Goal: Task Accomplishment & Management: Manage account settings

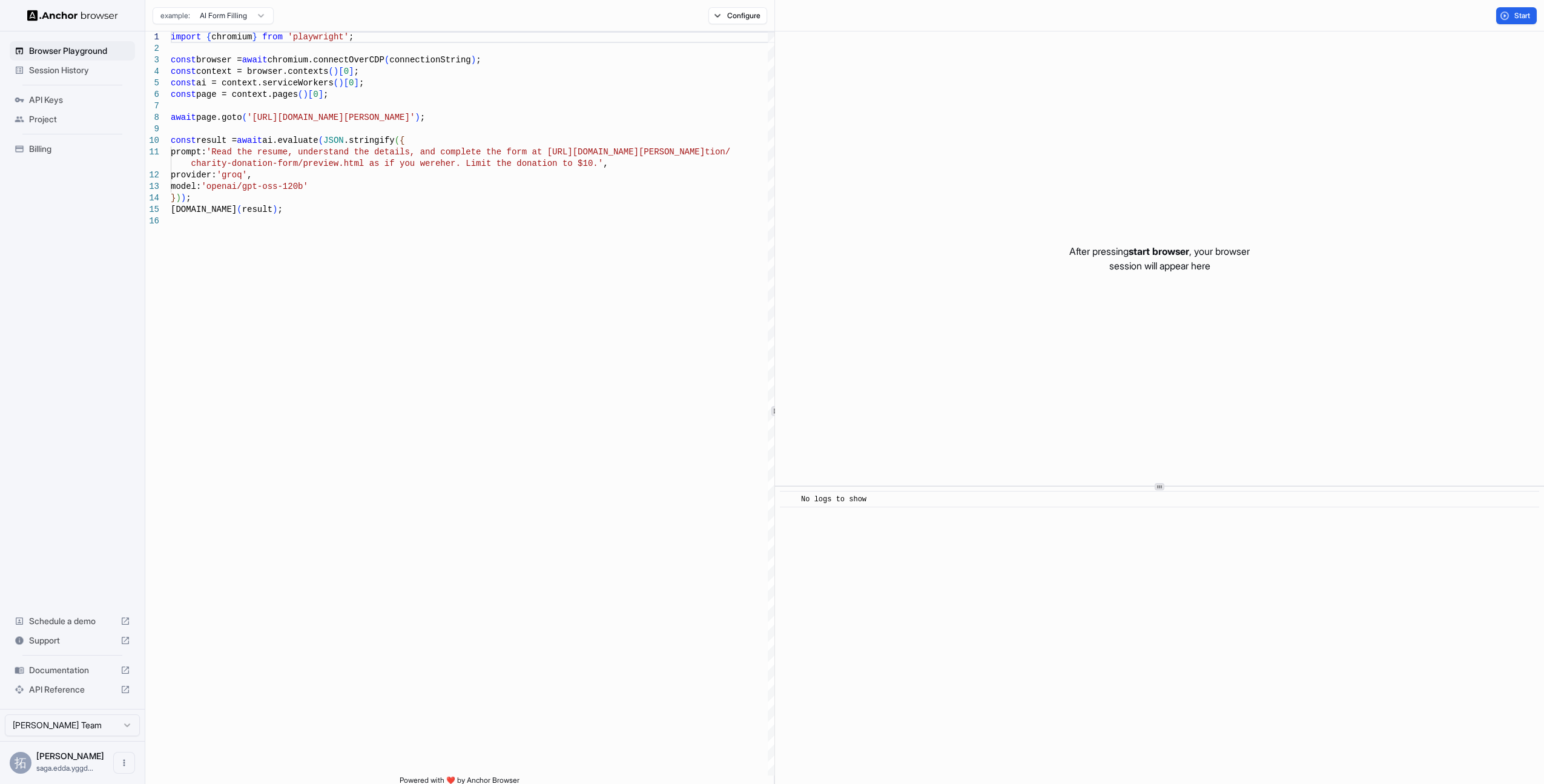
click at [82, 66] on span "Session History" at bounding box center [80, 70] width 101 height 12
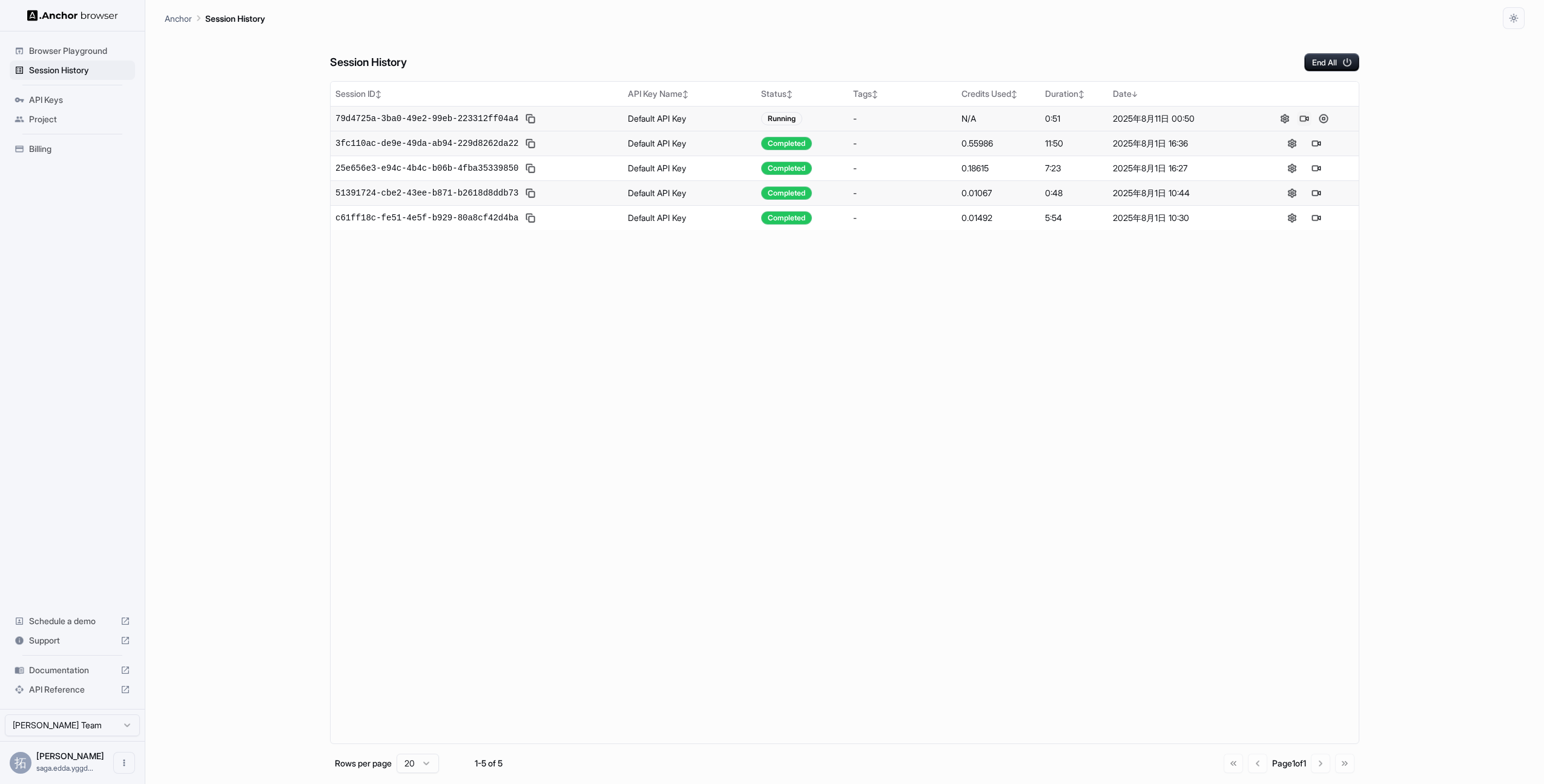
click at [1310, 120] on button at bounding box center [1304, 118] width 15 height 15
click at [1324, 120] on button at bounding box center [1323, 118] width 15 height 15
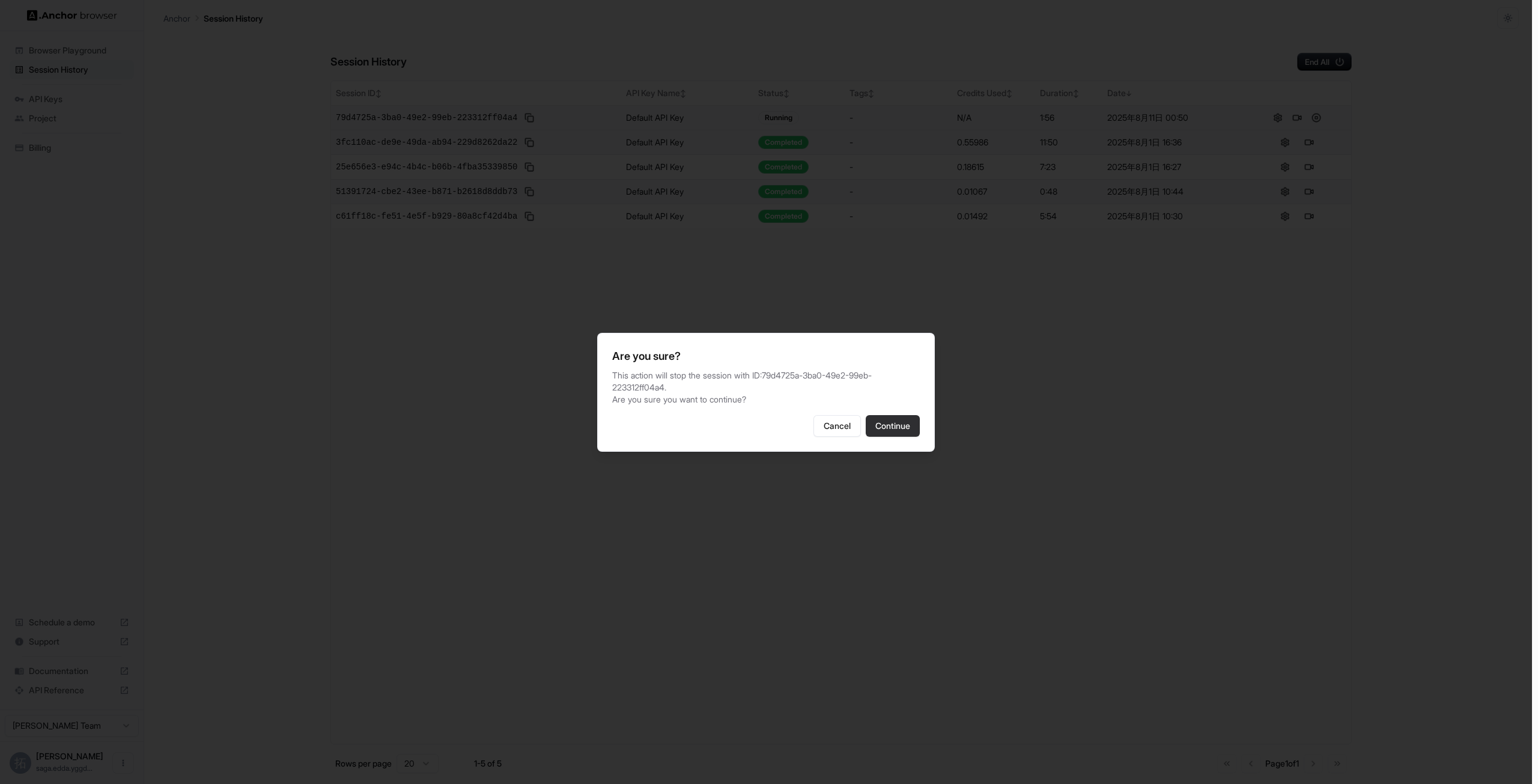
click at [883, 424] on button "Continue" at bounding box center [893, 426] width 54 height 21
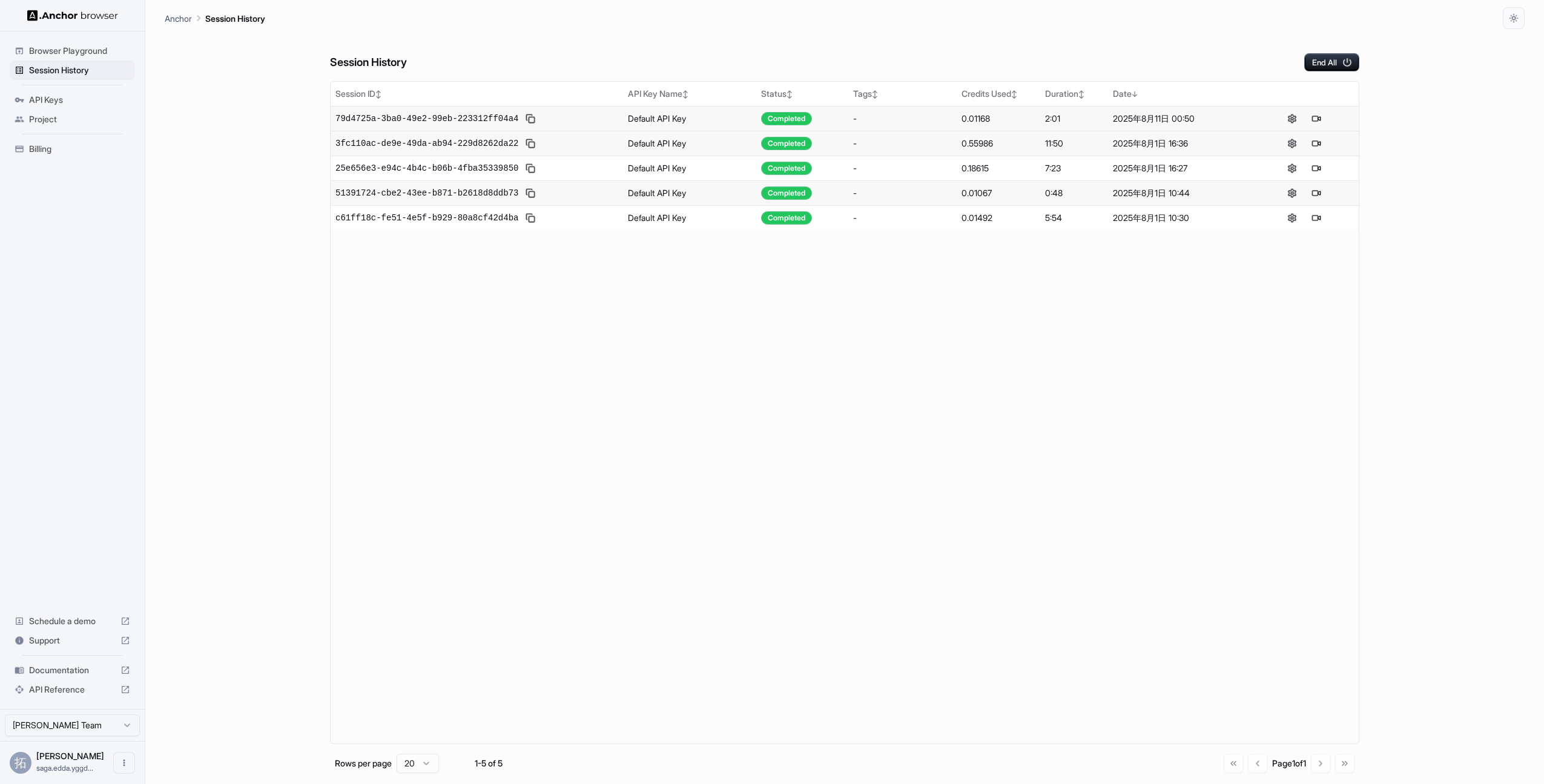
click at [40, 154] on span "Billing" at bounding box center [80, 149] width 101 height 12
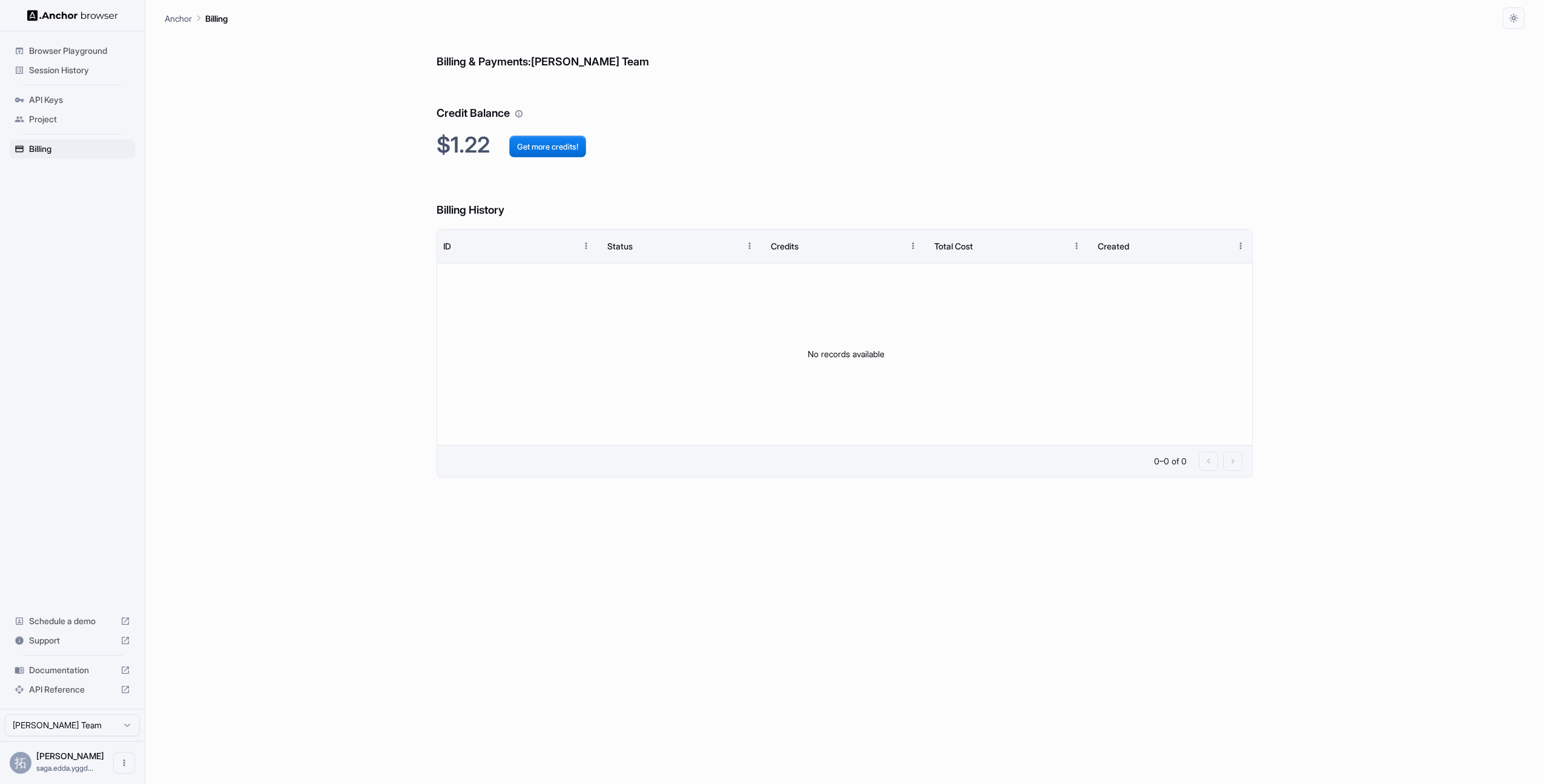
click at [316, 166] on div "Billing & Payments: [PERSON_NAME] Team Credit Balance $1.22 Get more credits! B…" at bounding box center [844, 406] width 1360 height 755
click at [72, 109] on div "Project" at bounding box center [72, 119] width 125 height 20
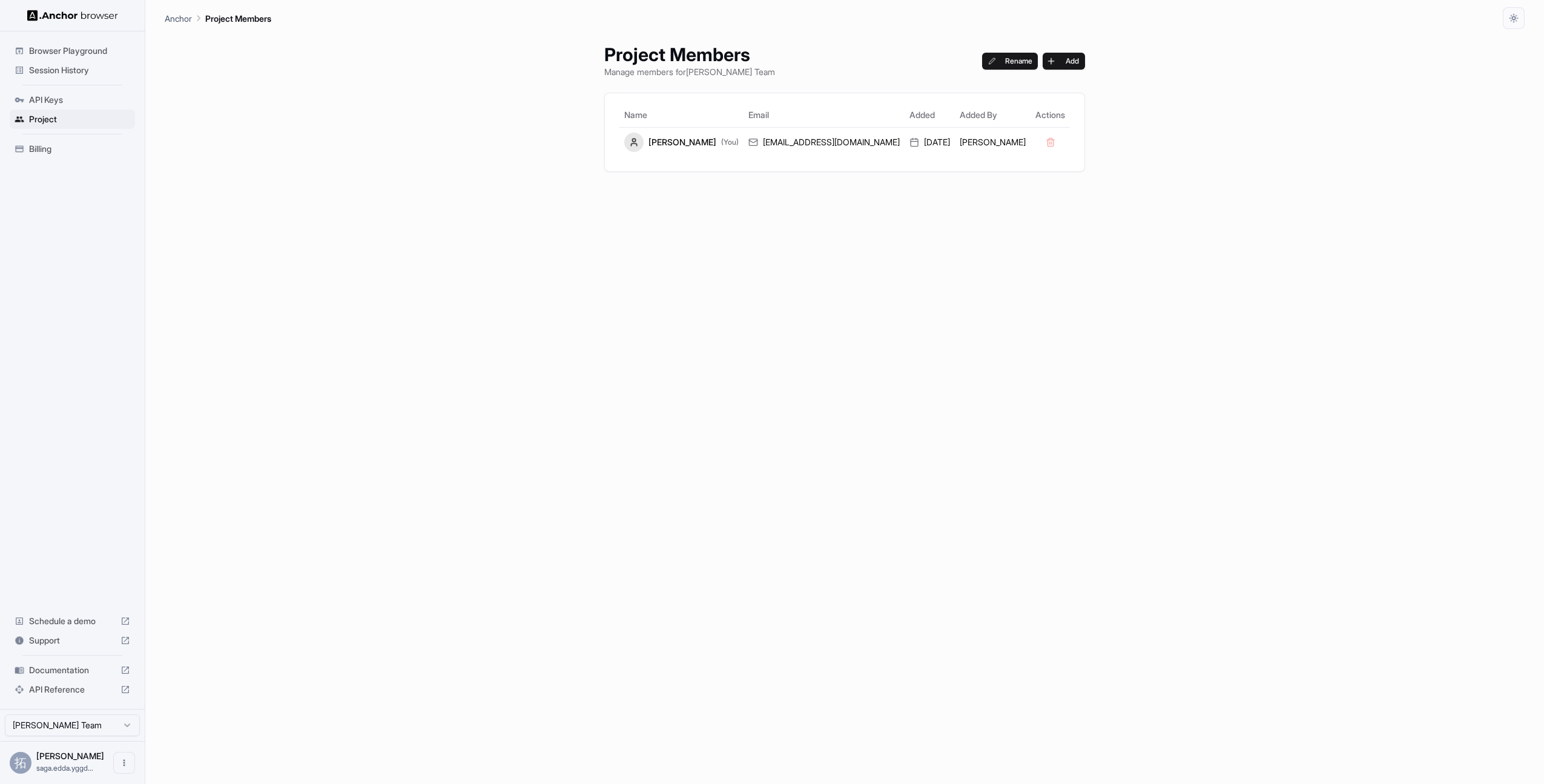
click at [61, 101] on span "API Keys" at bounding box center [80, 99] width 101 height 12
